Goal: Information Seeking & Learning: Learn about a topic

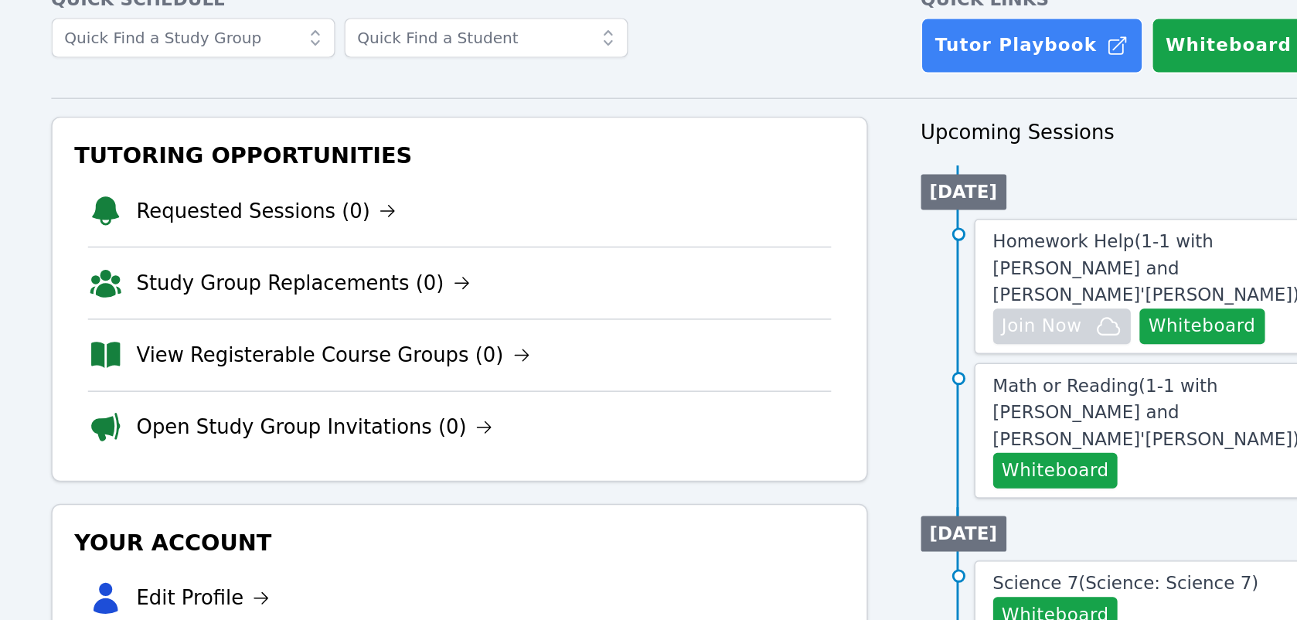
click at [294, 213] on h3 "Tutoring Opportunities" at bounding box center [446, 201] width 542 height 28
click at [260, 342] on link "View Registerable Course Groups (0)" at bounding box center [359, 340] width 274 height 22
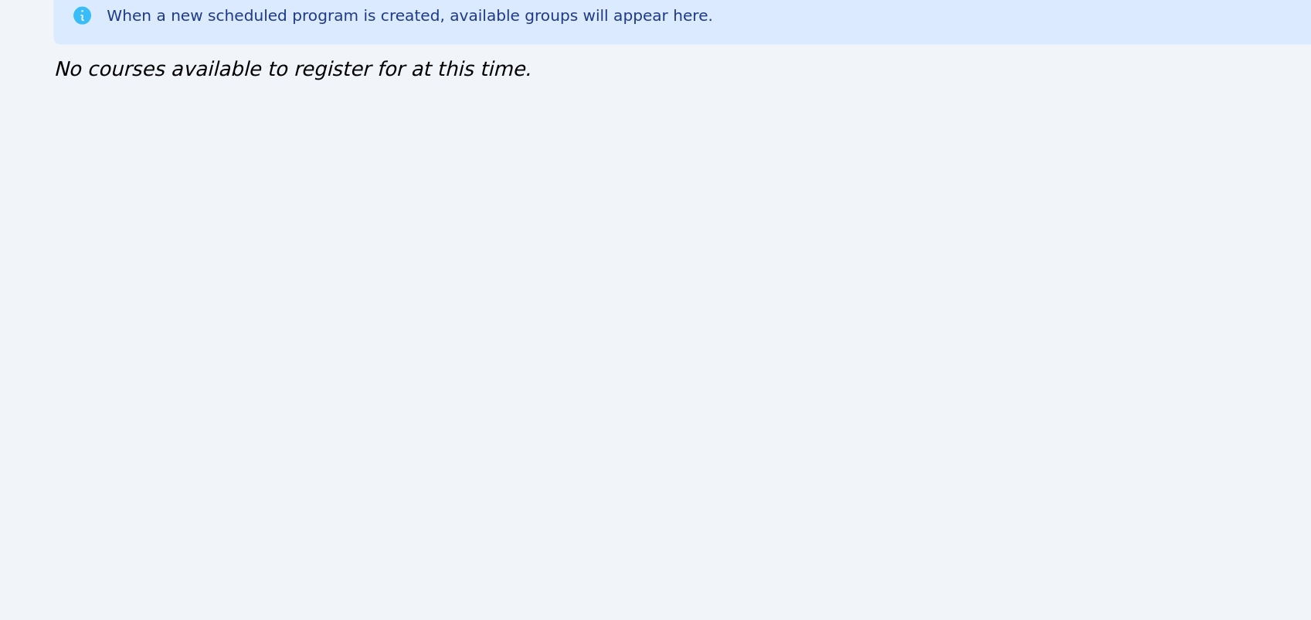
click at [260, 342] on div "Home Sessions Study Groups Students Messages Open user menu Lee'Tayna Hostick O…" at bounding box center [655, 310] width 1311 height 620
